Goal: Task Accomplishment & Management: Complete application form

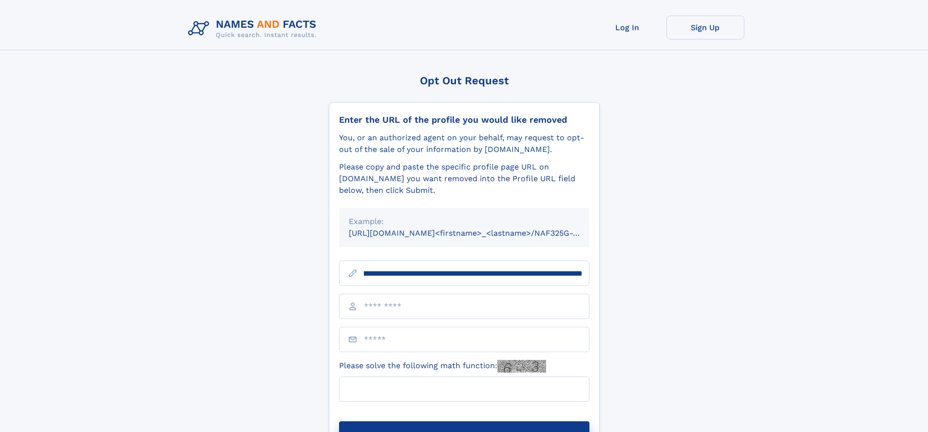
scroll to position [0, 111]
type input "**********"
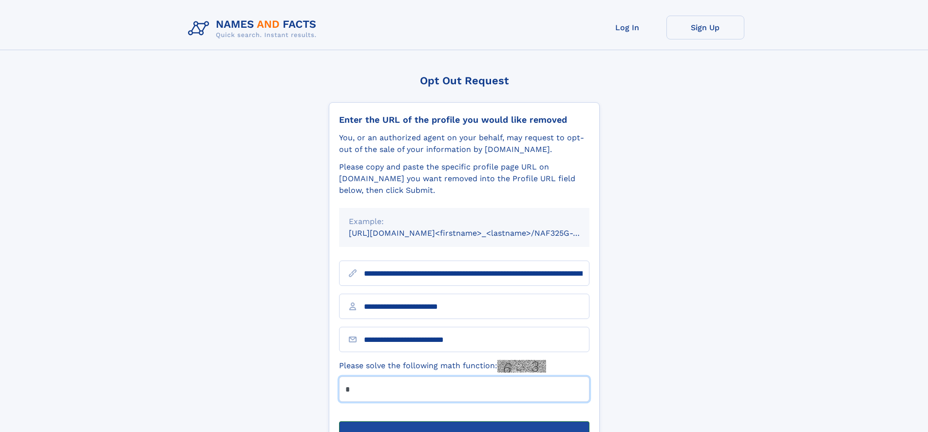
type input "*"
click at [464, 421] on button "Submit Opt Out Request" at bounding box center [464, 436] width 250 height 31
